Goal: Communication & Community: Answer question/provide support

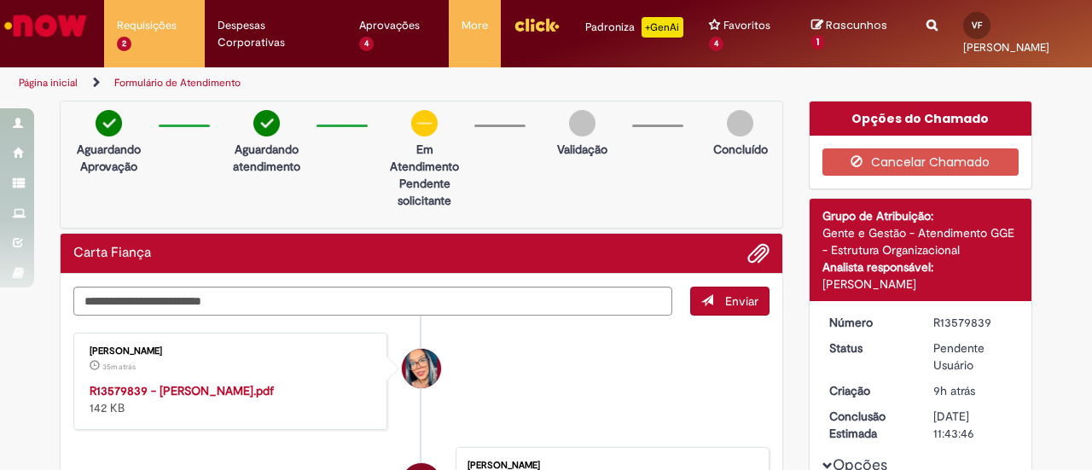
scroll to position [65, 0]
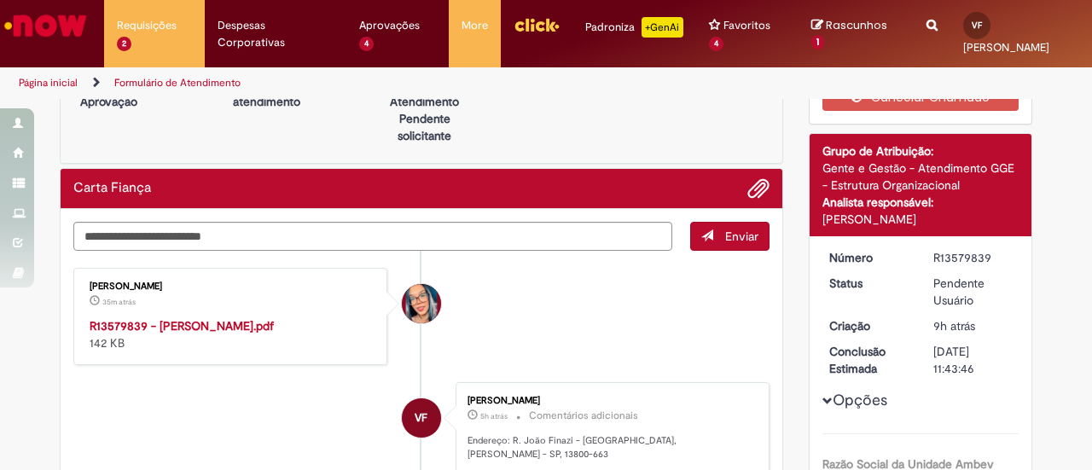
click at [246, 330] on strong "R13579839 - VAGNER DE SOUZA LIMA FILHO.pdf" at bounding box center [182, 325] width 184 height 15
click at [166, 318] on strong "R13579839 - VAGNER DE SOUZA LIMA FILHO.pdf" at bounding box center [182, 325] width 184 height 15
click at [246, 233] on textarea "Digite sua mensagem aqui..." at bounding box center [372, 236] width 599 height 28
type textarea "**********"
click at [738, 239] on span "Enviar" at bounding box center [741, 236] width 33 height 15
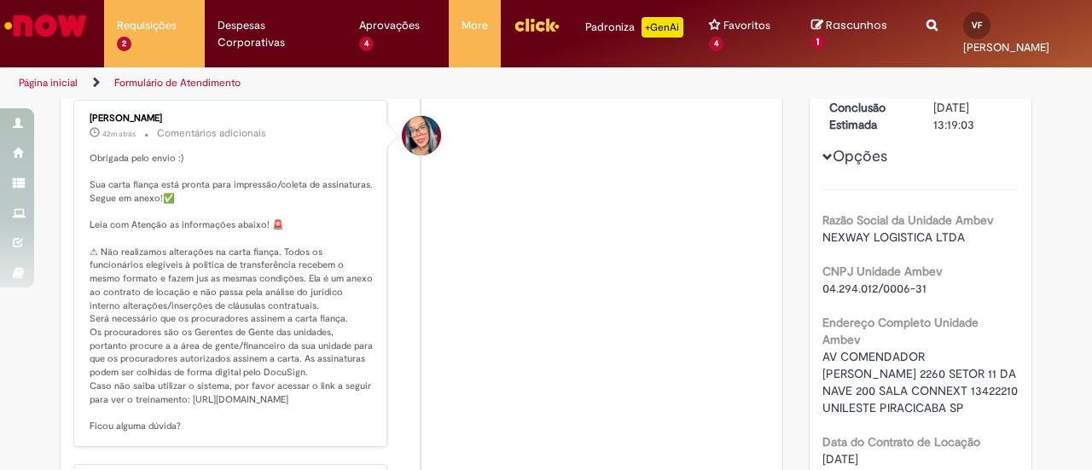
scroll to position [330, 0]
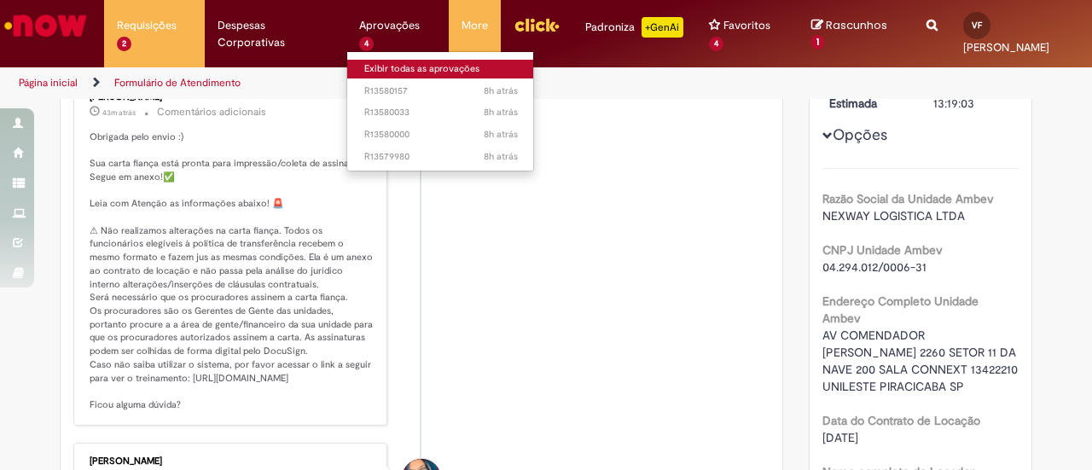
click at [382, 71] on link "Exibir todas as aprovações" at bounding box center [441, 69] width 188 height 19
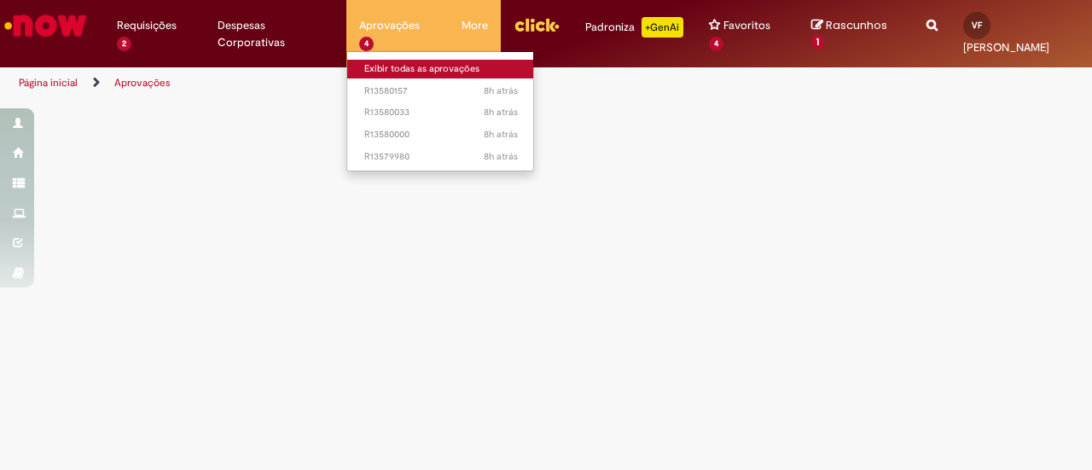
click at [382, 71] on link "Exibir todas as aprovações" at bounding box center [441, 69] width 188 height 19
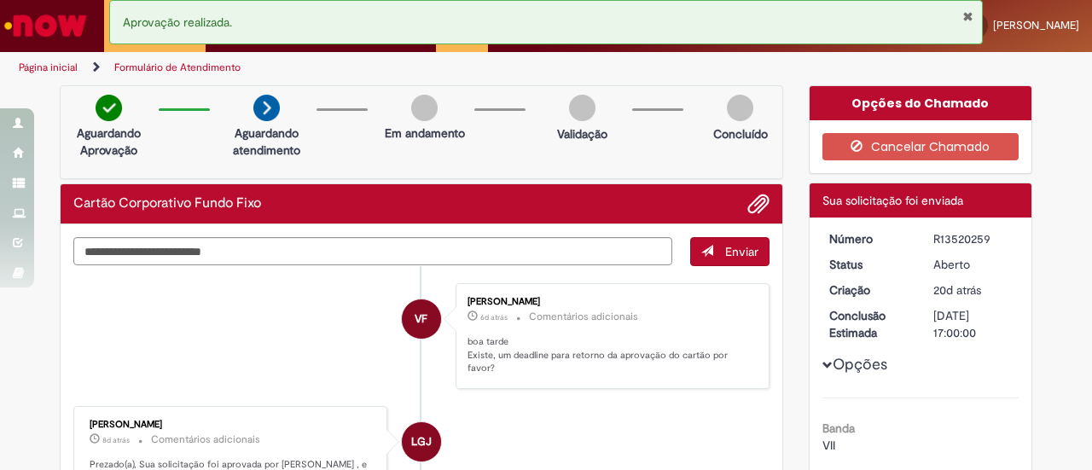
scroll to position [122, 0]
